Goal: Transaction & Acquisition: Purchase product/service

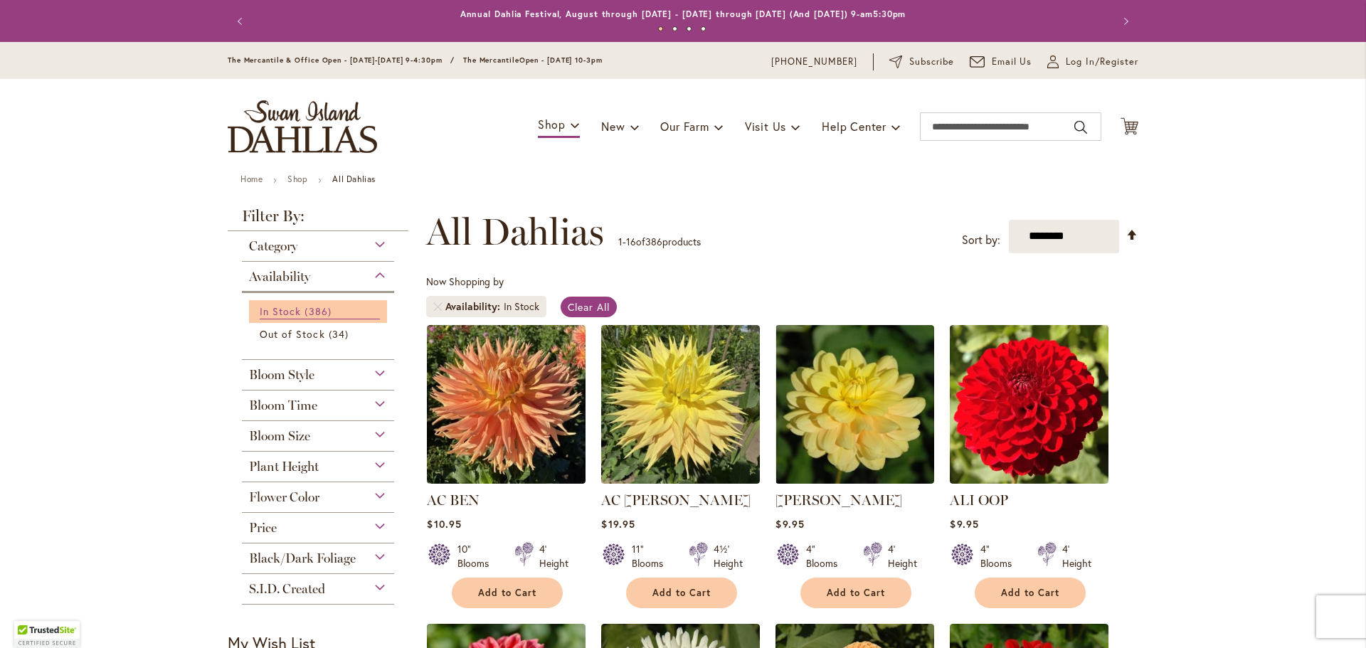
click at [304, 312] on span "386 items" at bounding box center [319, 311] width 30 height 15
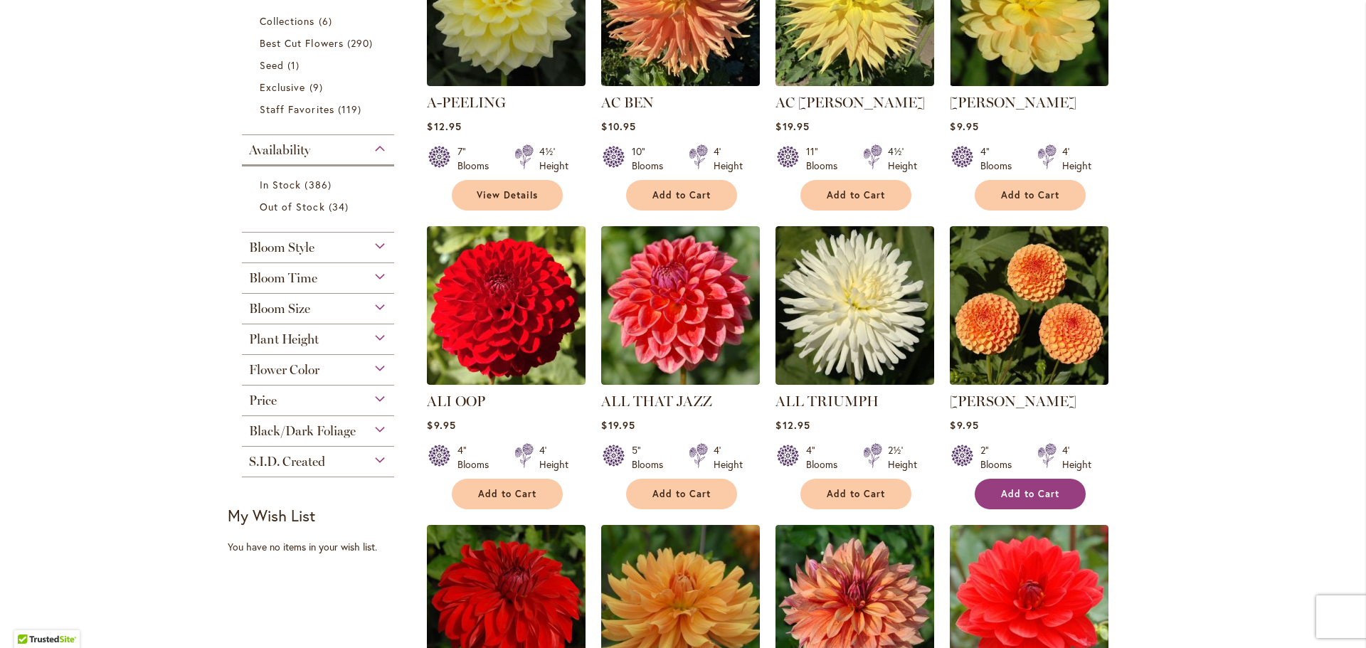
scroll to position [427, 0]
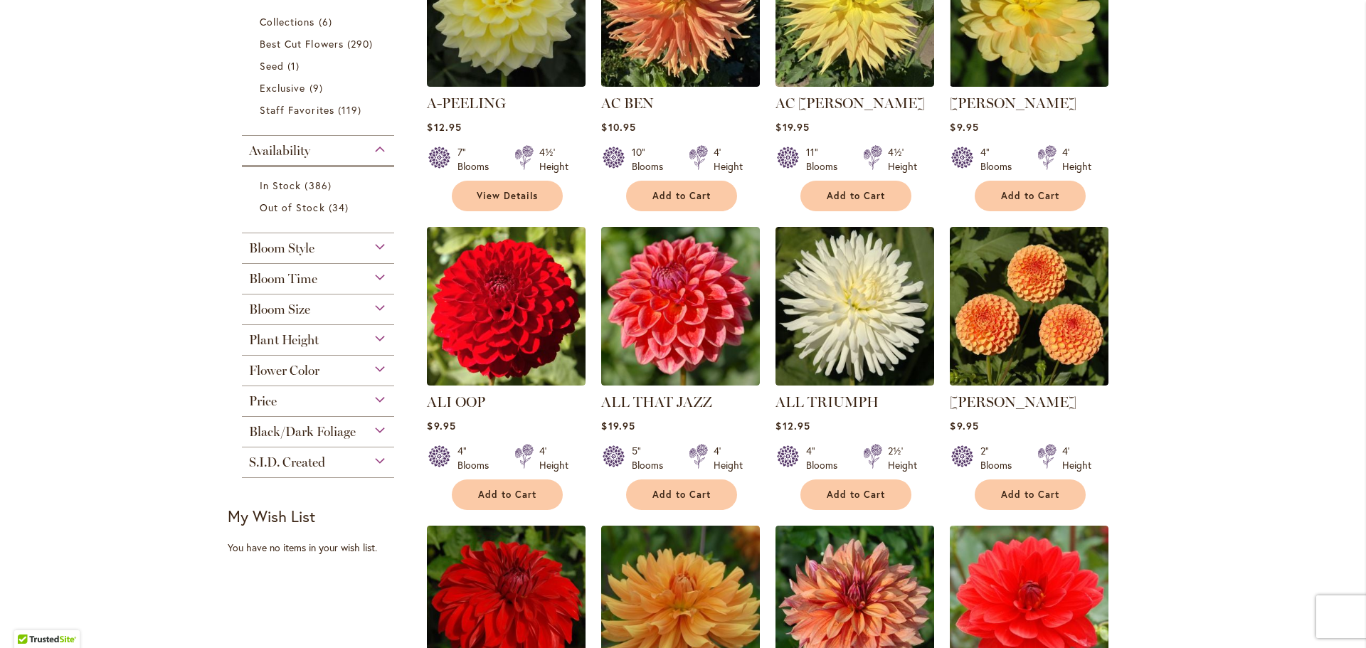
click at [369, 245] on div "Bloom Style" at bounding box center [318, 244] width 152 height 23
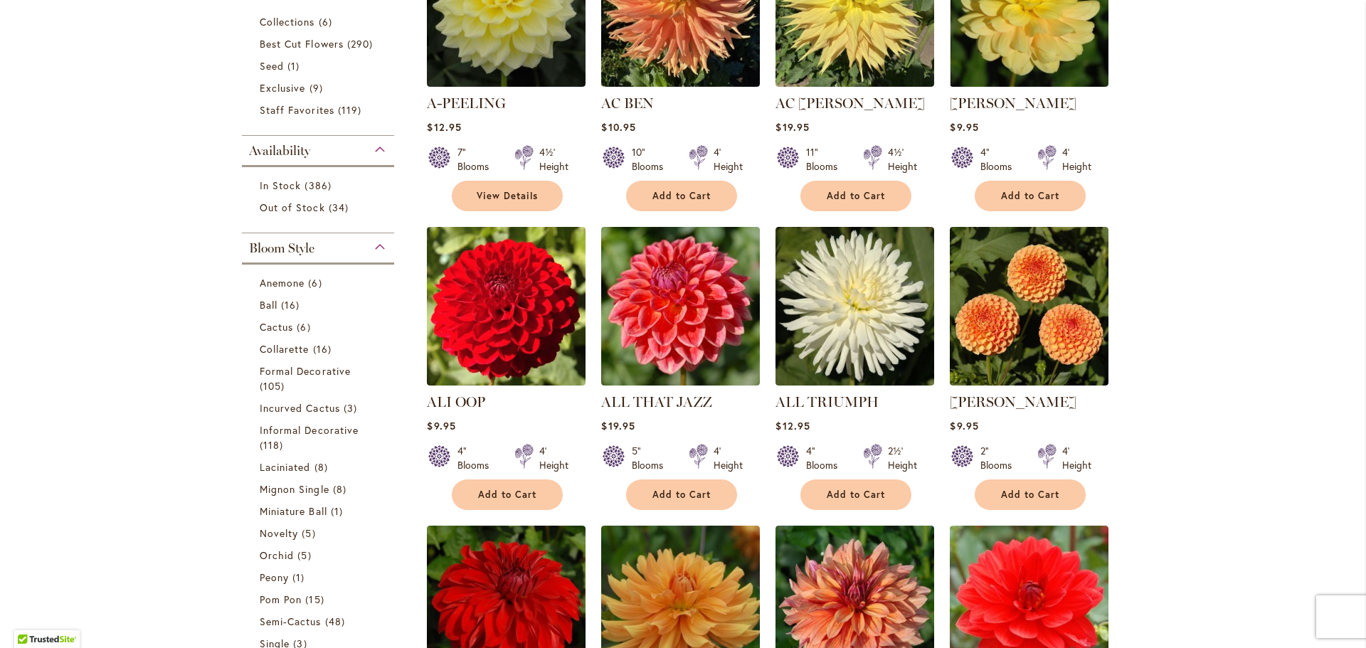
scroll to position [659, 0]
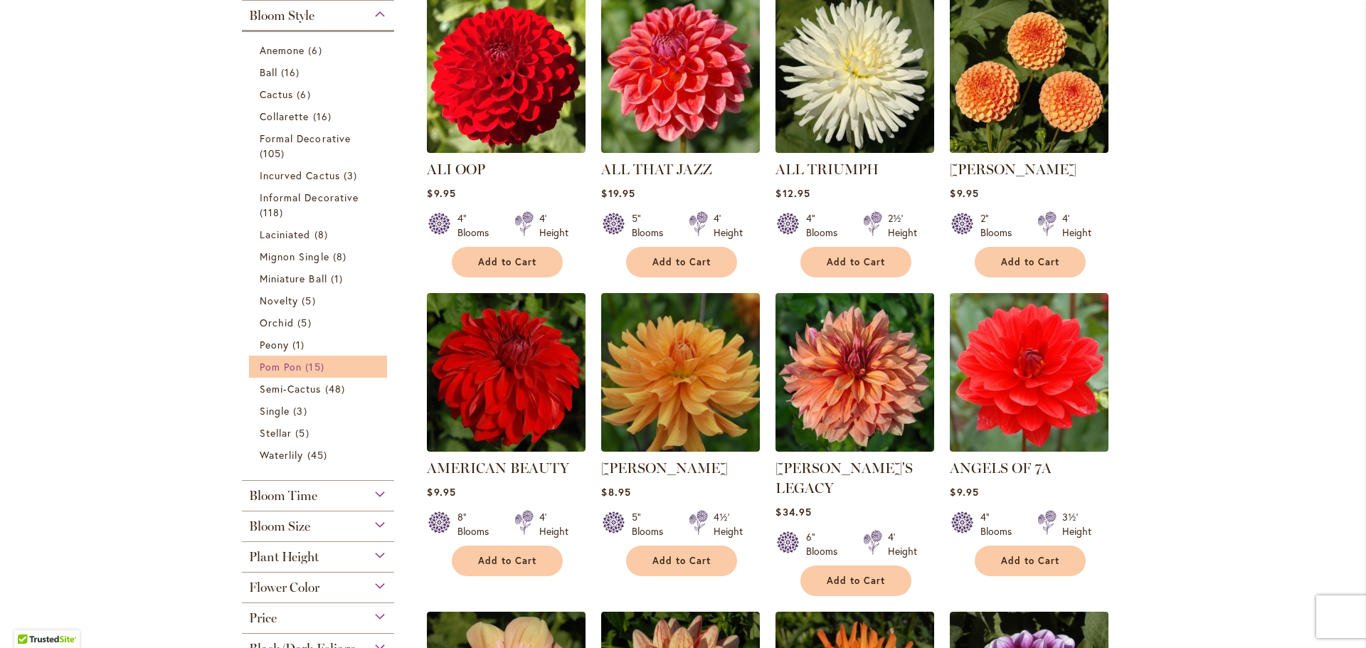
click at [294, 365] on span "Pom Pon" at bounding box center [281, 367] width 42 height 14
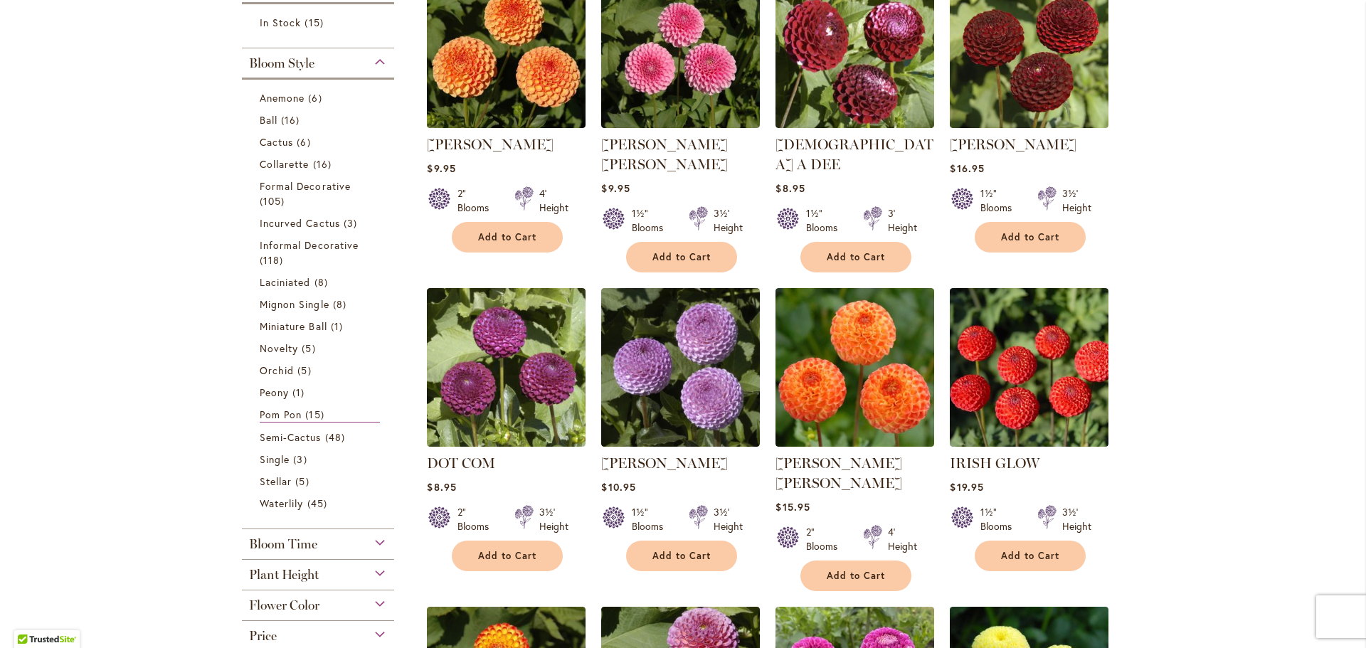
scroll to position [285, 0]
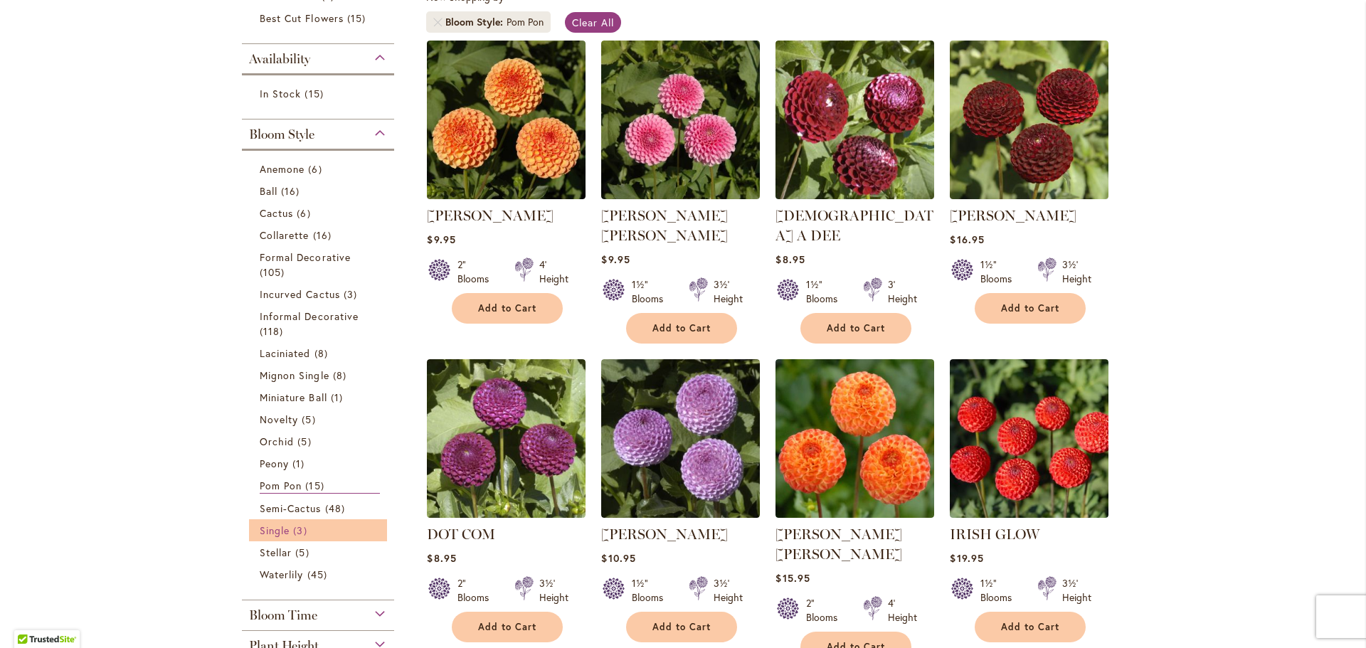
click at [279, 530] on span "Single" at bounding box center [275, 531] width 30 height 14
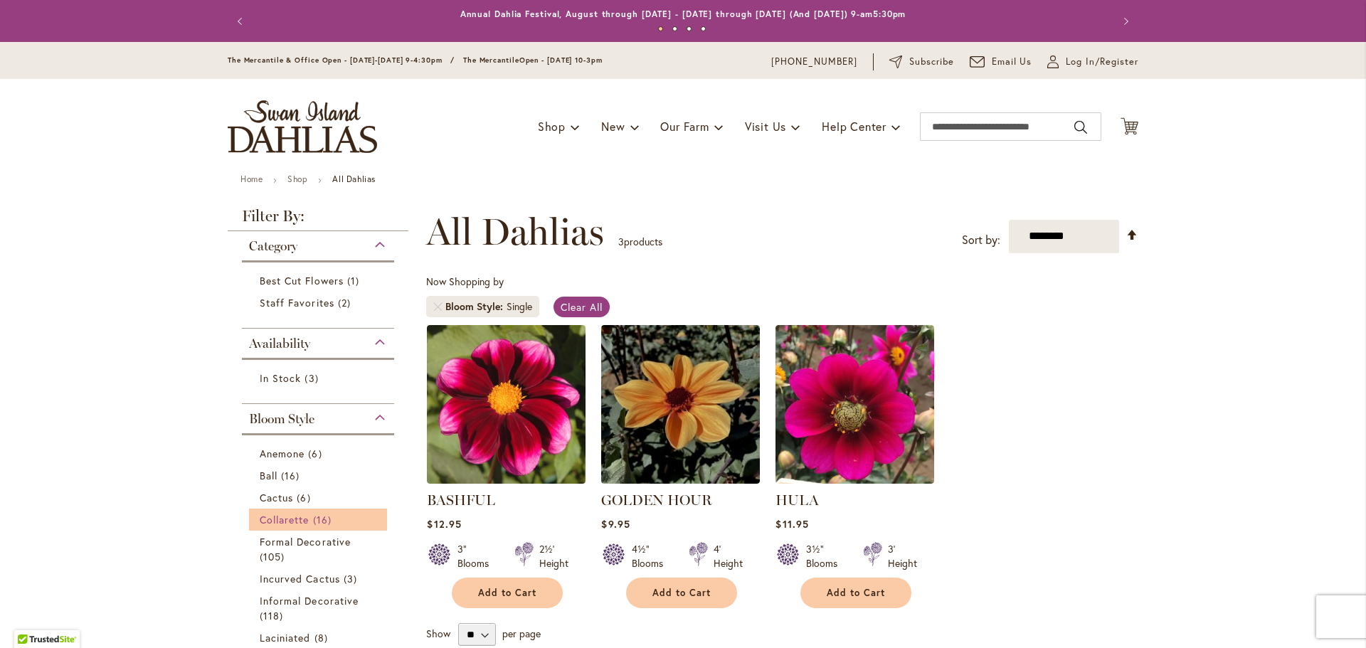
click at [285, 519] on span "Collarette" at bounding box center [285, 520] width 50 height 14
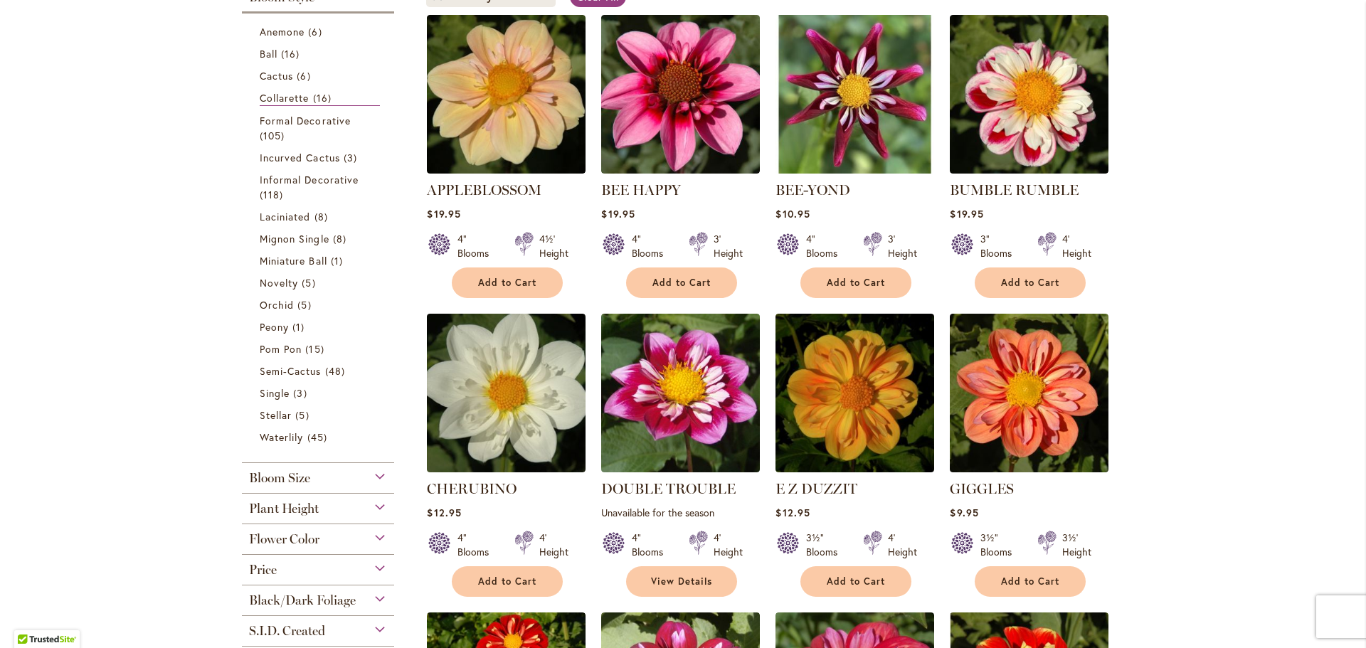
scroll to position [285, 0]
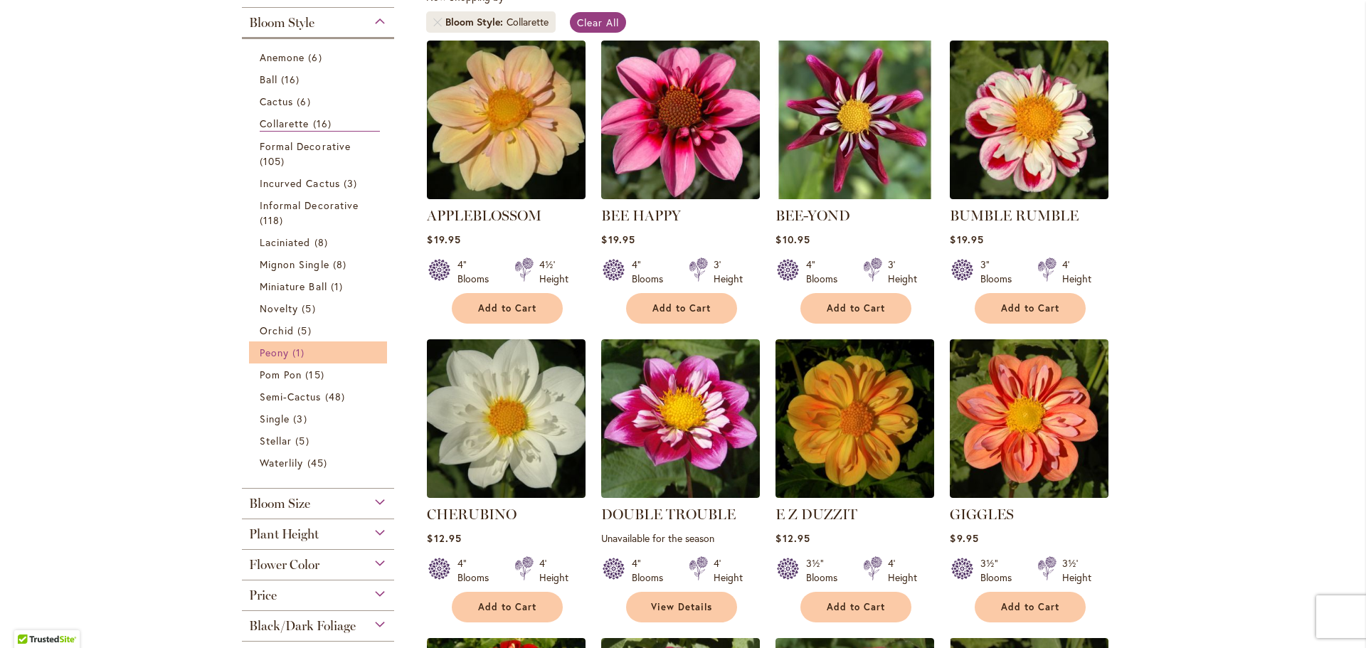
click at [269, 351] on span "Peony" at bounding box center [274, 353] width 29 height 14
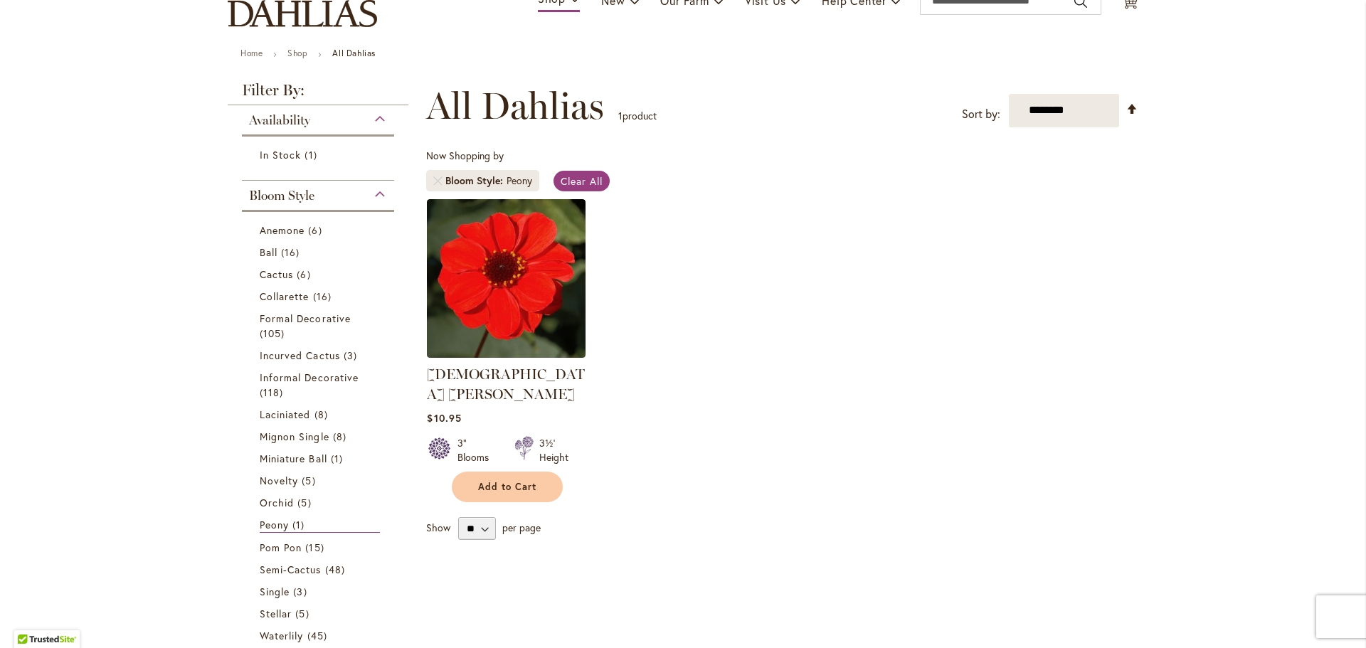
scroll to position [142, 0]
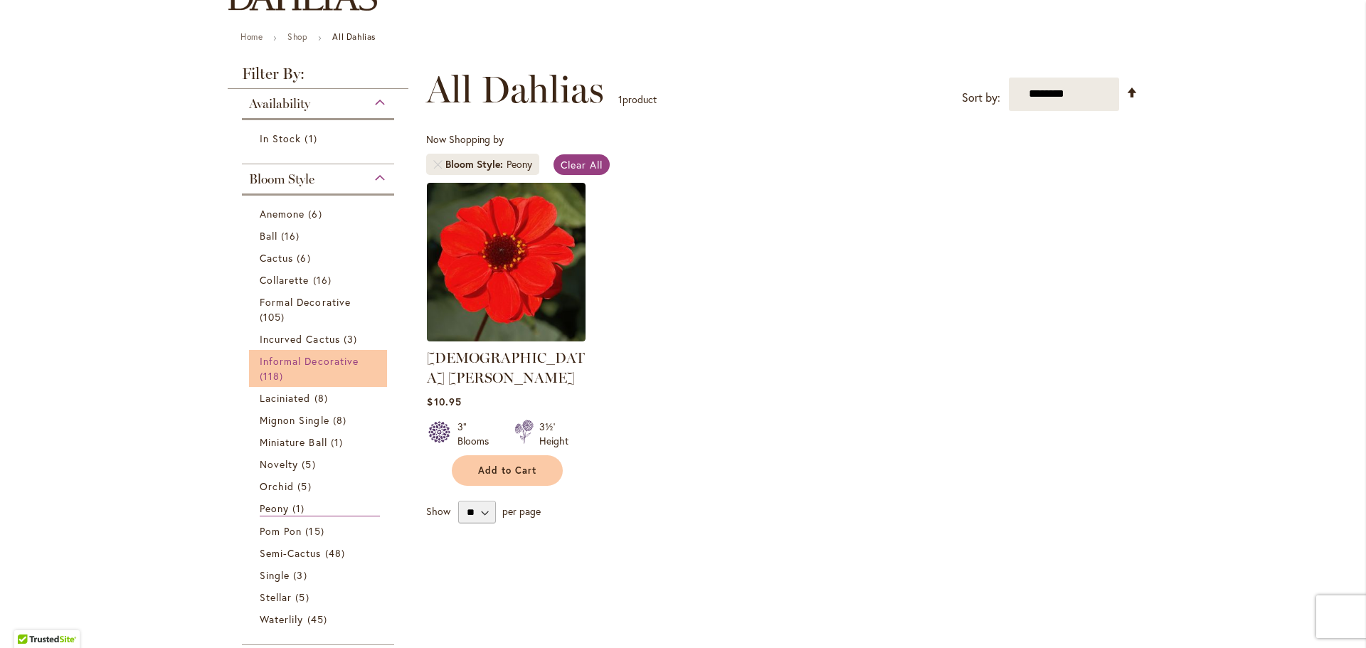
click at [316, 357] on span "Informal Decorative" at bounding box center [309, 361] width 99 height 14
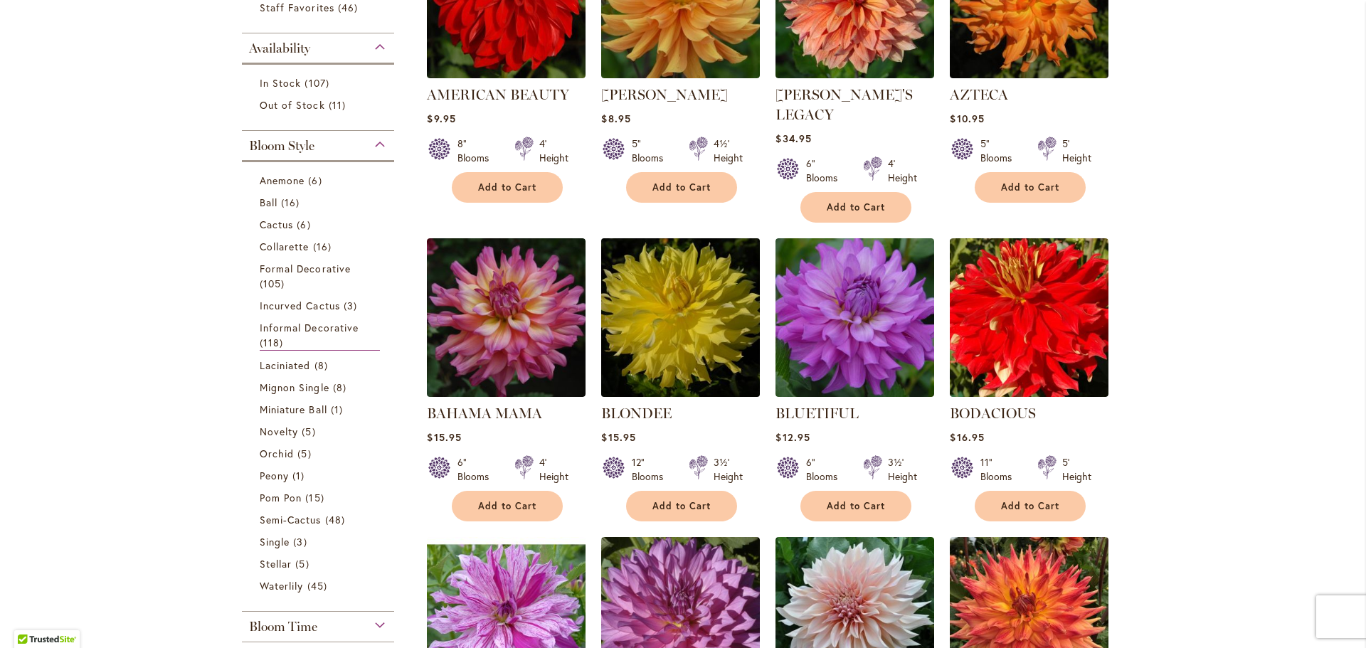
scroll to position [427, 0]
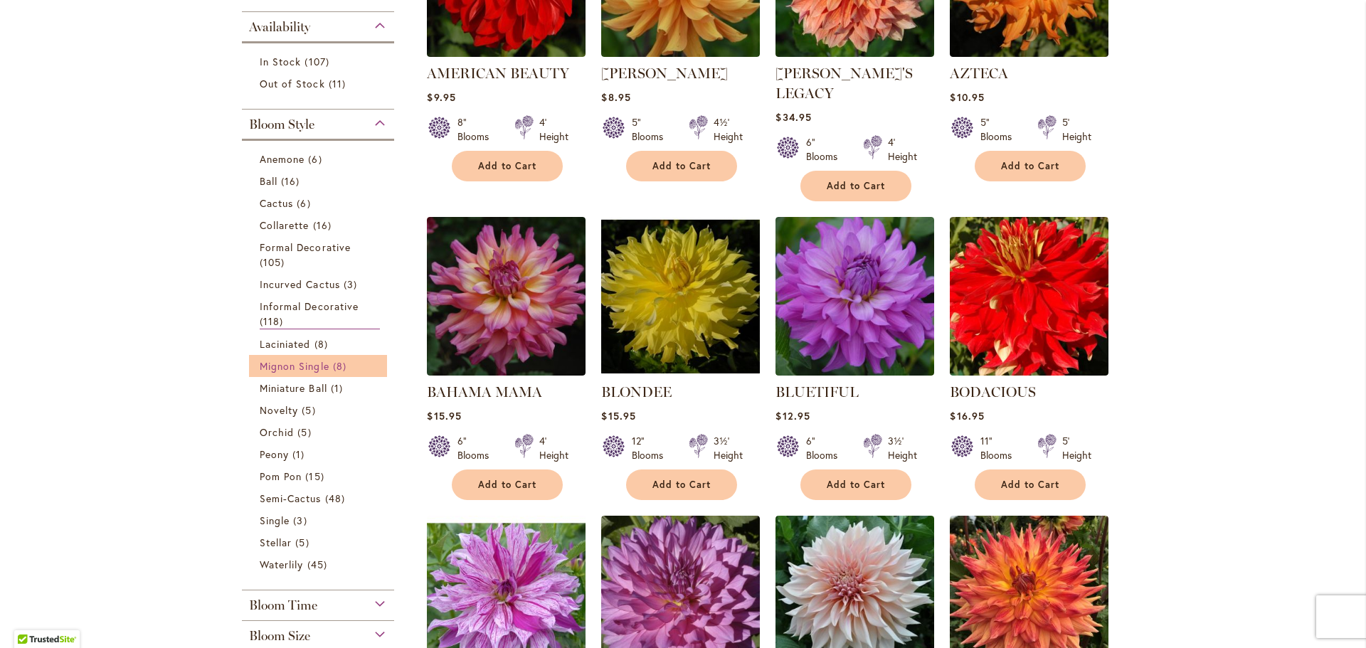
click at [301, 362] on span "Mignon Single" at bounding box center [295, 366] width 70 height 14
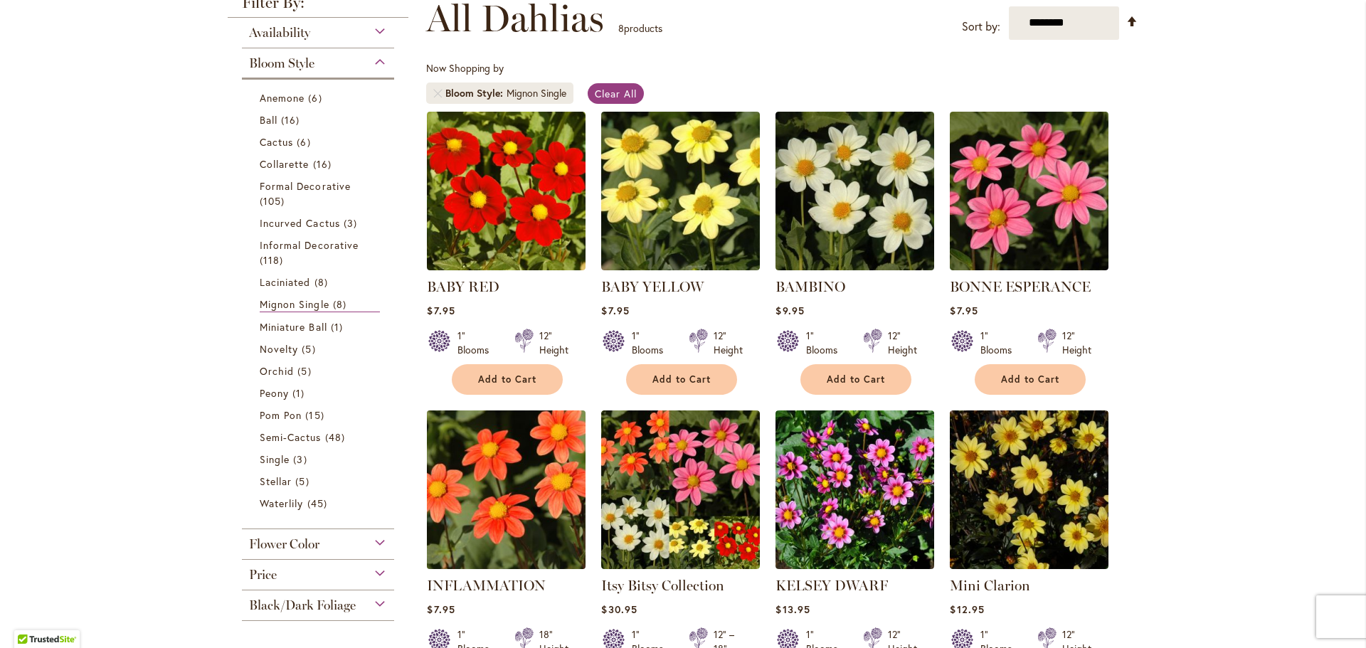
scroll to position [427, 0]
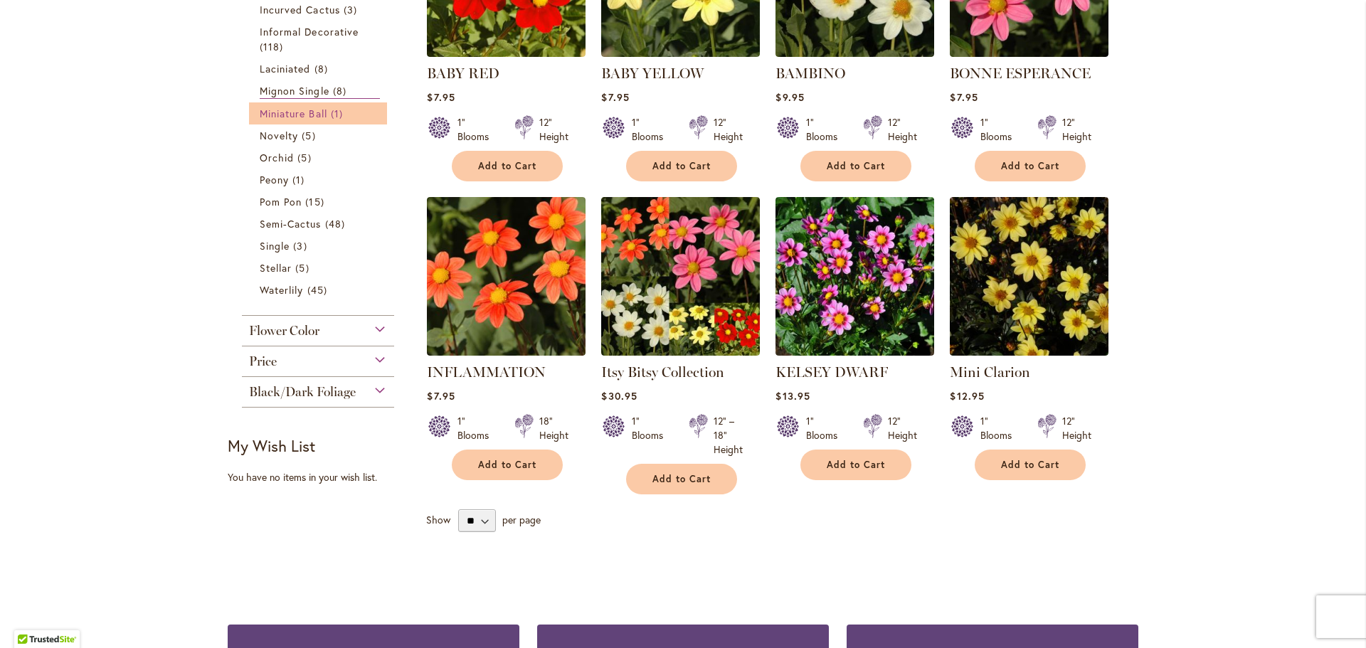
click at [300, 113] on span "Miniature Ball" at bounding box center [294, 114] width 68 height 14
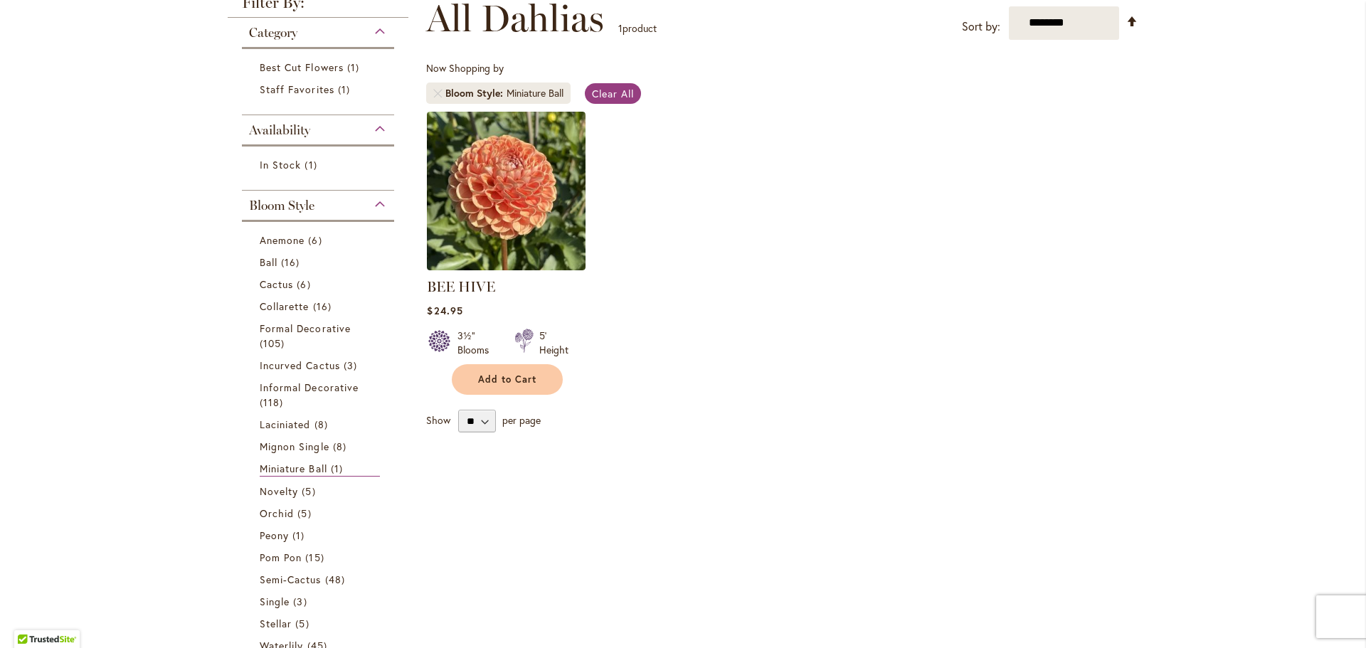
scroll to position [71, 0]
